Goal: Transaction & Acquisition: Download file/media

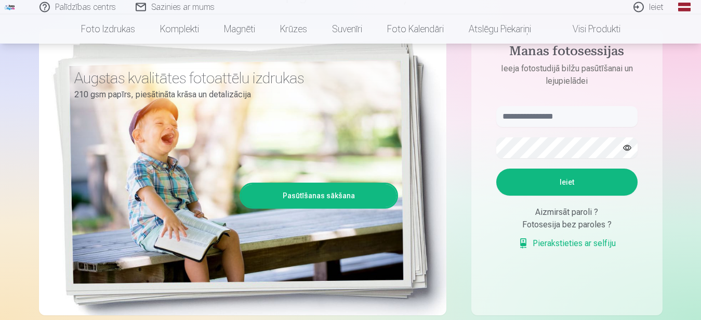
scroll to position [159, 0]
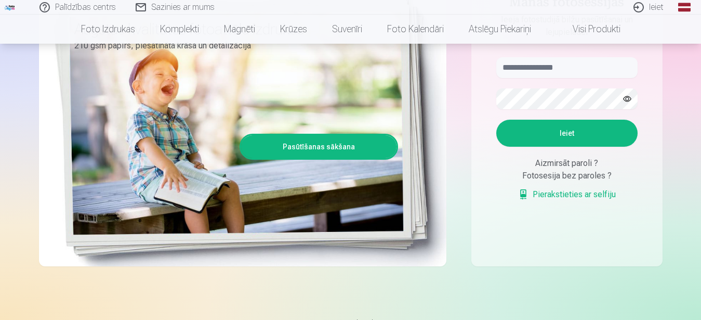
click at [560, 195] on link "Pierakstieties ar selfiju" at bounding box center [567, 194] width 98 height 12
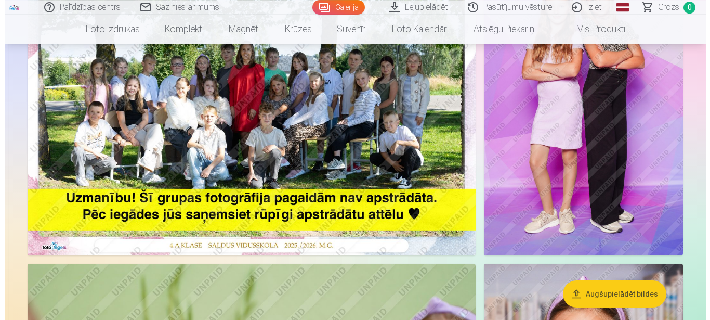
scroll to position [159, 0]
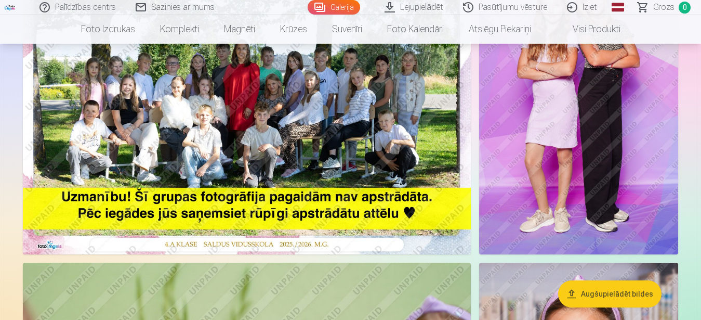
click at [306, 141] on img at bounding box center [247, 104] width 448 height 299
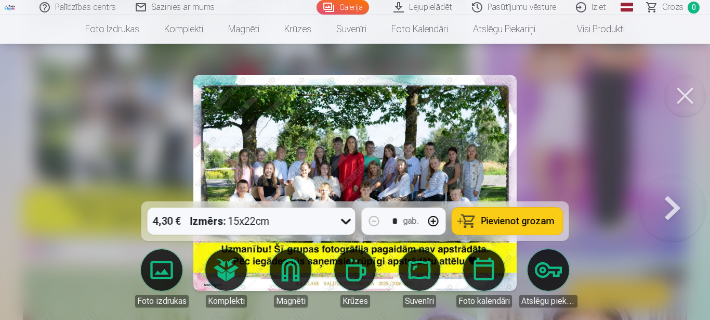
drag, startPoint x: 59, startPoint y: 143, endPoint x: 203, endPoint y: 121, distance: 145.2
click at [83, 140] on div at bounding box center [355, 160] width 710 height 320
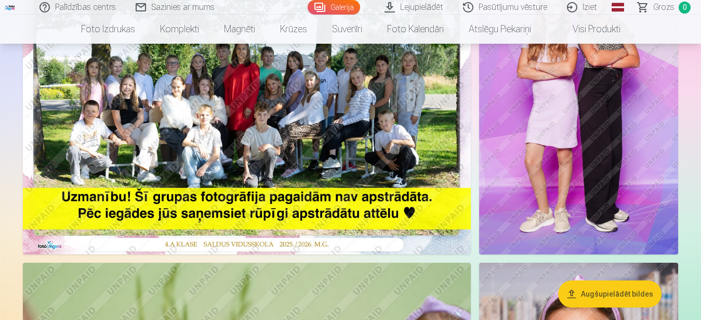
click at [592, 162] on img at bounding box center [578, 104] width 199 height 299
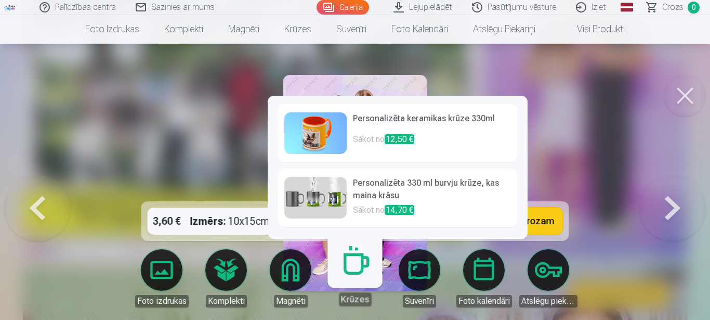
click at [318, 134] on img at bounding box center [315, 133] width 62 height 42
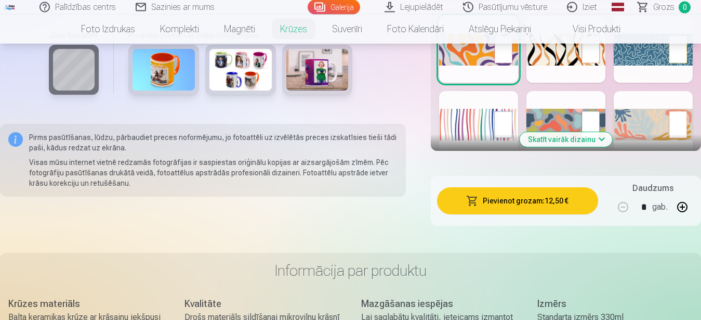
scroll to position [636, 0]
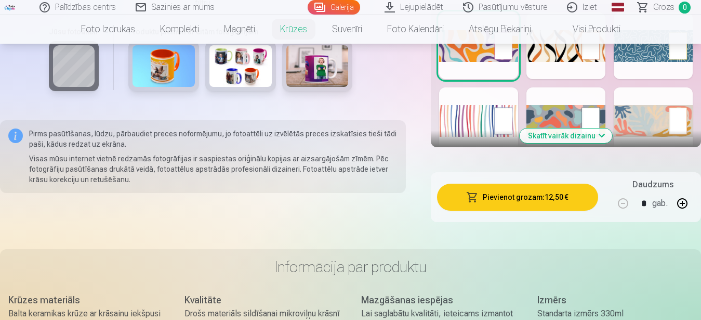
click at [236, 87] on img at bounding box center [240, 66] width 62 height 42
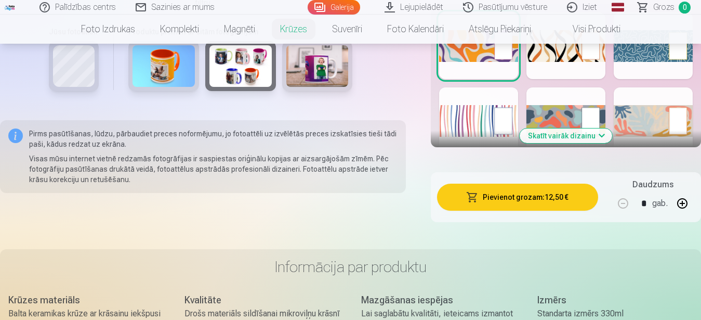
click at [236, 87] on img at bounding box center [240, 66] width 62 height 42
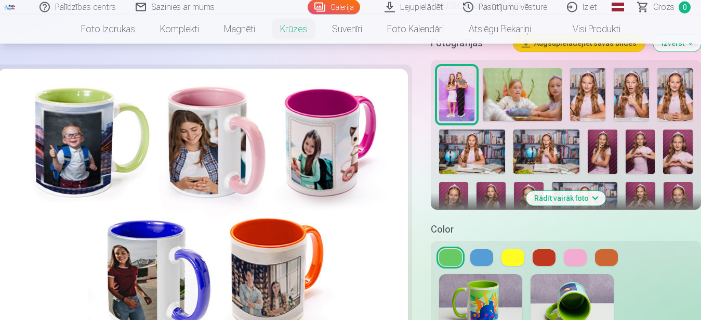
scroll to position [212, 0]
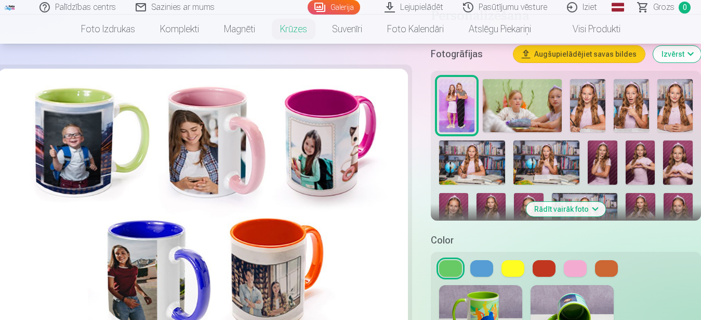
click at [461, 95] on img at bounding box center [456, 105] width 35 height 53
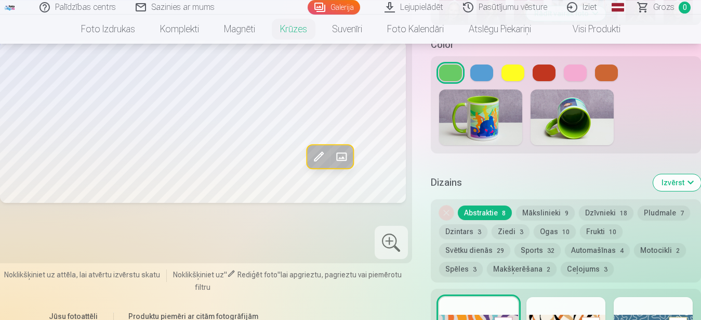
scroll to position [371, 0]
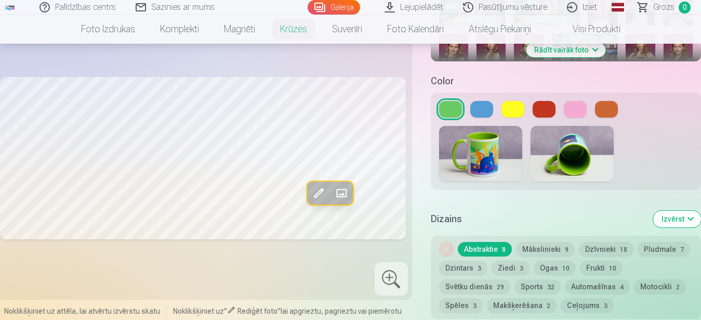
click at [392, 274] on div at bounding box center [391, 278] width 33 height 33
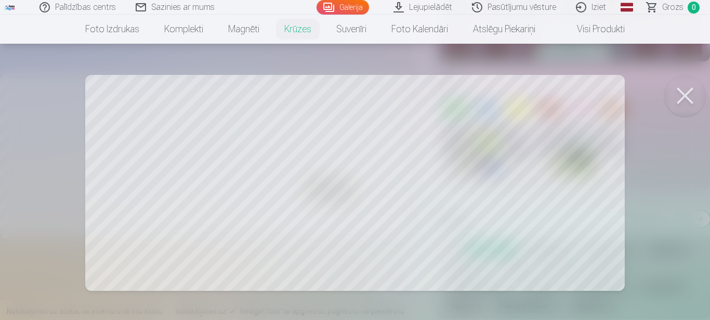
click at [685, 93] on button at bounding box center [685, 96] width 42 height 42
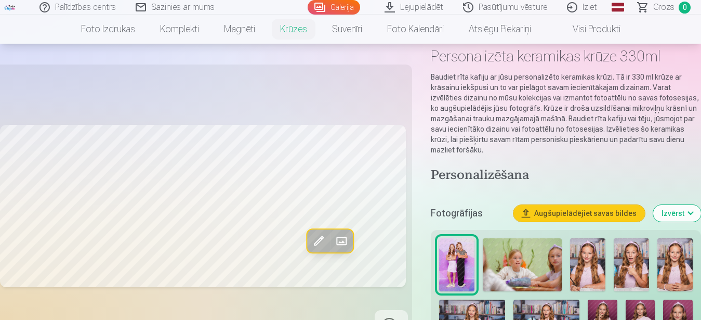
scroll to position [0, 0]
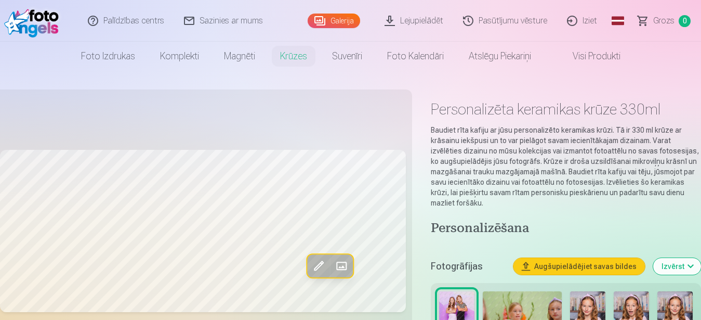
click at [429, 20] on link "Lejupielādēt" at bounding box center [414, 21] width 78 height 42
